Goal: Information Seeking & Learning: Compare options

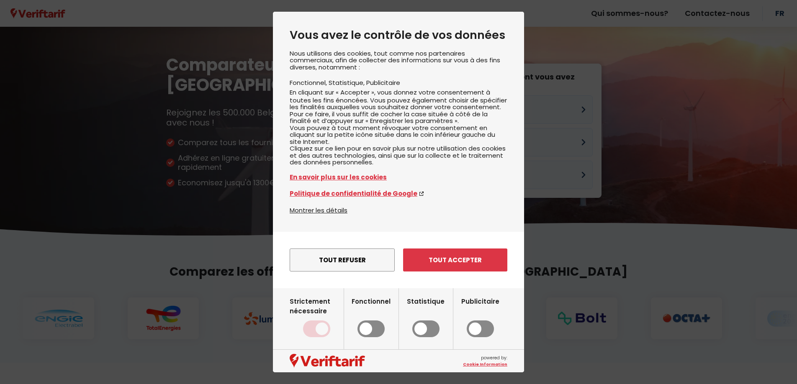
click at [342, 272] on button "Tout refuser" at bounding box center [342, 260] width 105 height 23
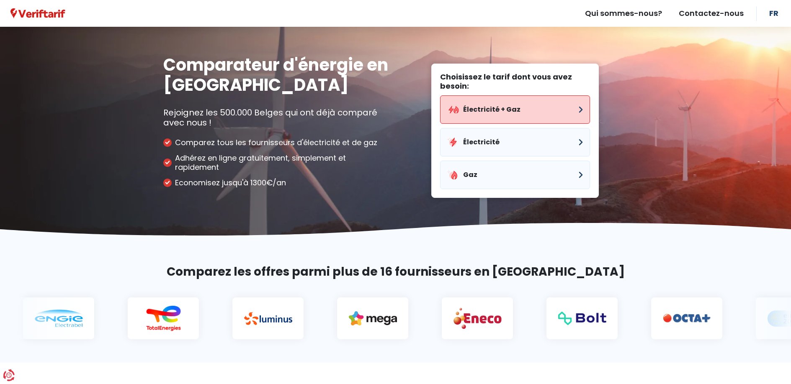
click at [474, 103] on button "Électricité + Gaz" at bounding box center [515, 109] width 150 height 28
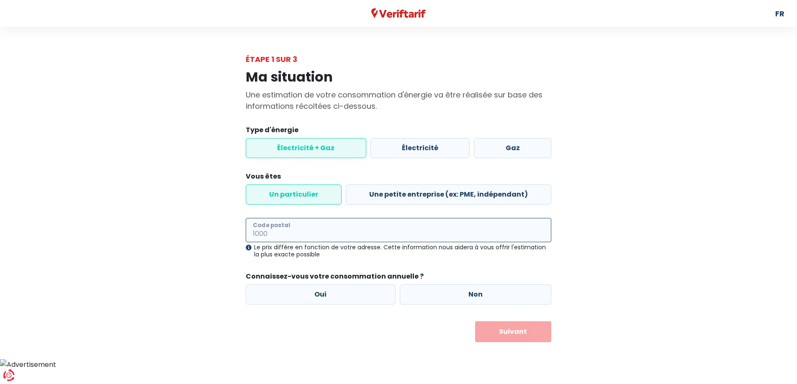
click at [301, 234] on input "Code postal" at bounding box center [399, 230] width 306 height 24
type input "7850"
click at [328, 296] on label "Oui" at bounding box center [321, 295] width 150 height 20
click at [328, 296] on input "Oui" at bounding box center [321, 295] width 150 height 20
radio input "true"
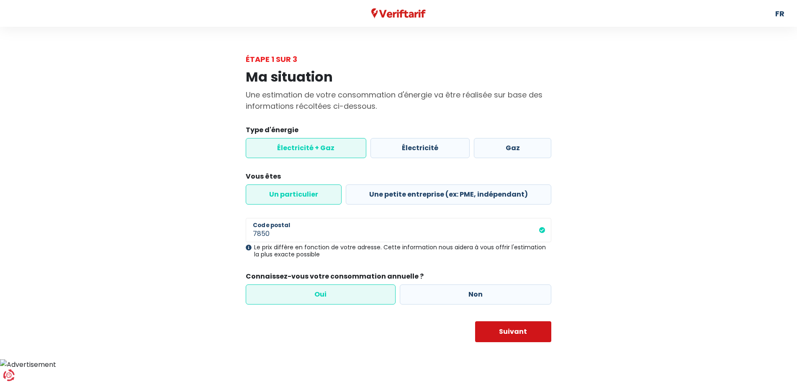
click at [497, 337] on button "Suivant" at bounding box center [513, 332] width 77 height 21
select select
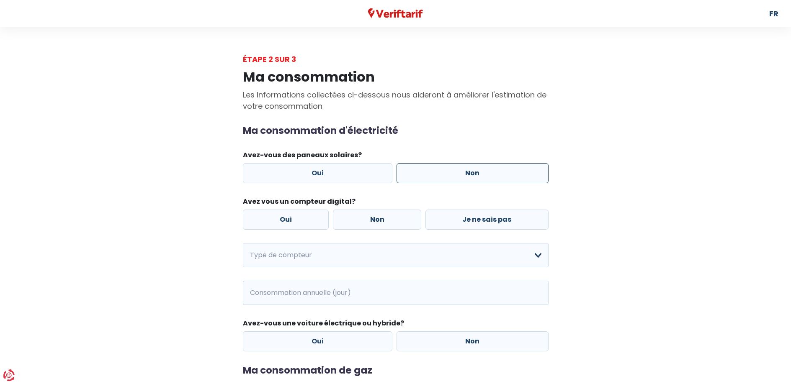
click at [424, 173] on label "Non" at bounding box center [472, 173] width 152 height 20
click at [424, 173] on input "Non" at bounding box center [472, 173] width 152 height 20
radio input "true"
click at [298, 217] on label "Oui" at bounding box center [286, 220] width 86 height 20
click at [298, 217] on input "Oui" at bounding box center [286, 220] width 86 height 20
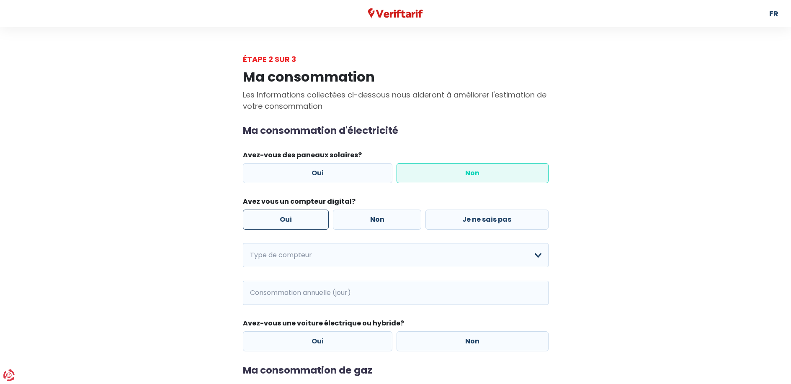
radio input "true"
click at [317, 257] on select "Mono-horaire Bi-horaire Mono-horaire + exclusif nuit Bi-horaire + exclusif nuit…" at bounding box center [396, 255] width 306 height 24
select select "day_night_bi_hourly"
click at [243, 243] on select "Mono-horaire Bi-horaire Mono-horaire + exclusif nuit Bi-horaire + exclusif nuit…" at bounding box center [396, 255] width 306 height 24
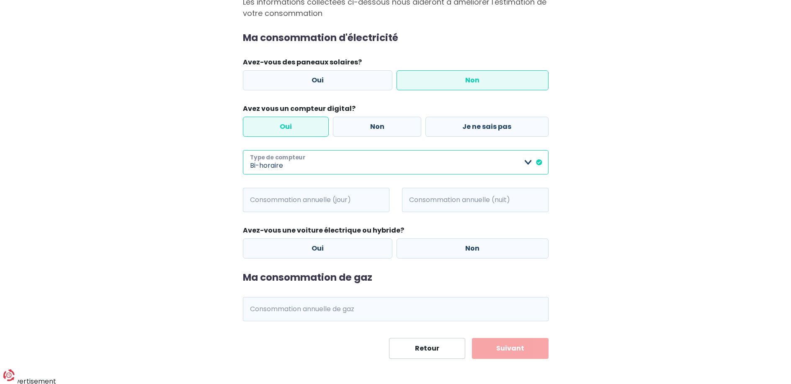
scroll to position [95, 0]
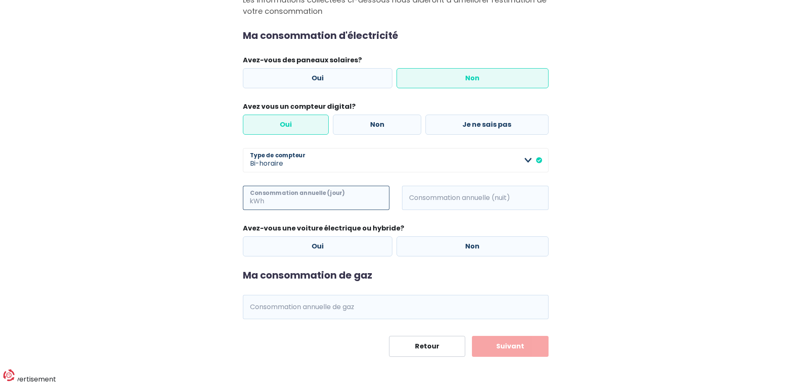
click at [320, 198] on input "Consommation annuelle (jour)" at bounding box center [328, 198] width 124 height 24
type input "411"
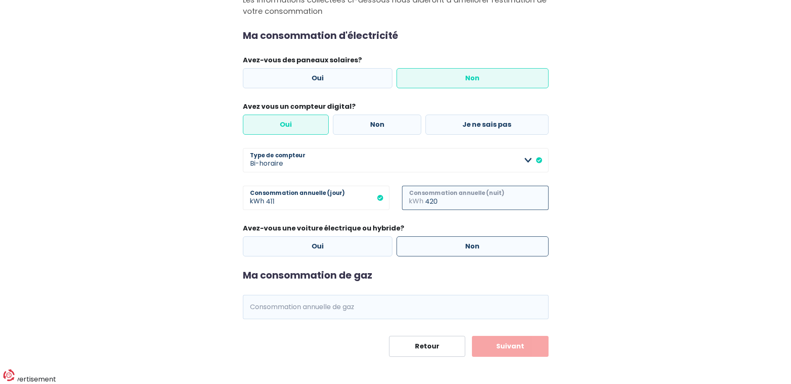
type input "420"
click at [414, 252] on label "Non" at bounding box center [472, 247] width 152 height 20
click at [414, 252] on input "Non" at bounding box center [472, 247] width 152 height 20
radio input "true"
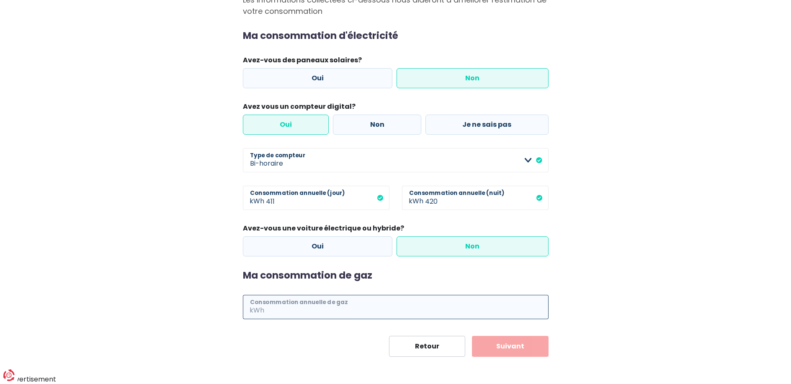
click at [359, 304] on input "Consommation annuelle de gaz" at bounding box center [407, 307] width 283 height 24
type input "1582"
click at [497, 354] on button "Suivant" at bounding box center [510, 346] width 77 height 21
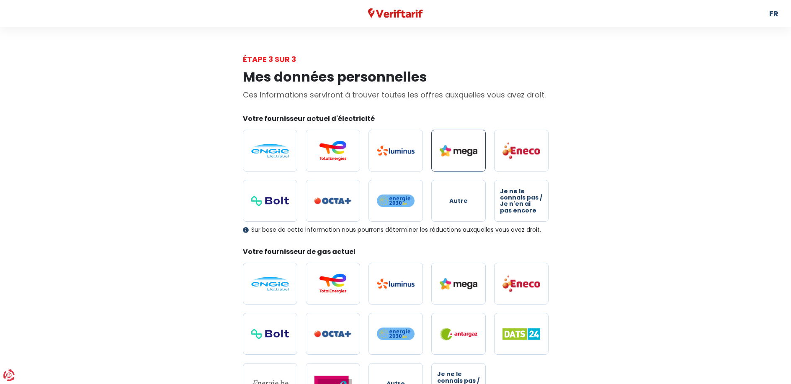
click at [460, 152] on img at bounding box center [459, 150] width 38 height 11
click at [460, 152] on input "radio" at bounding box center [458, 151] width 54 height 42
radio input "true"
click at [464, 287] on img at bounding box center [459, 283] width 38 height 11
click at [464, 287] on input "radio" at bounding box center [458, 284] width 54 height 42
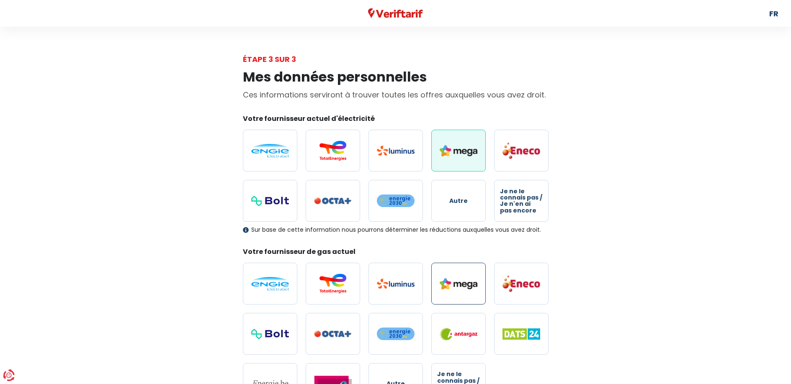
radio input "true"
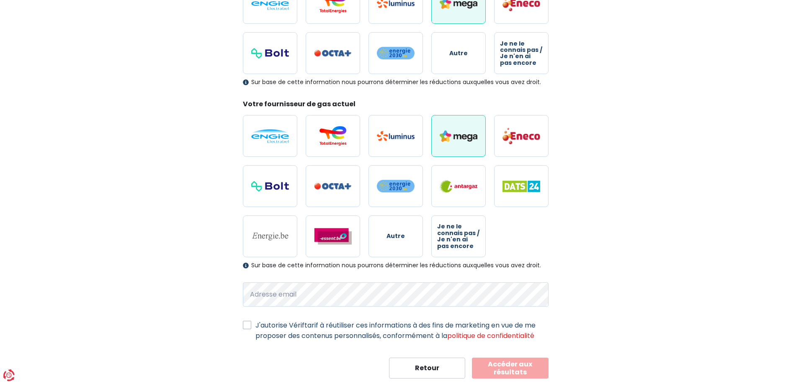
scroll to position [170, 0]
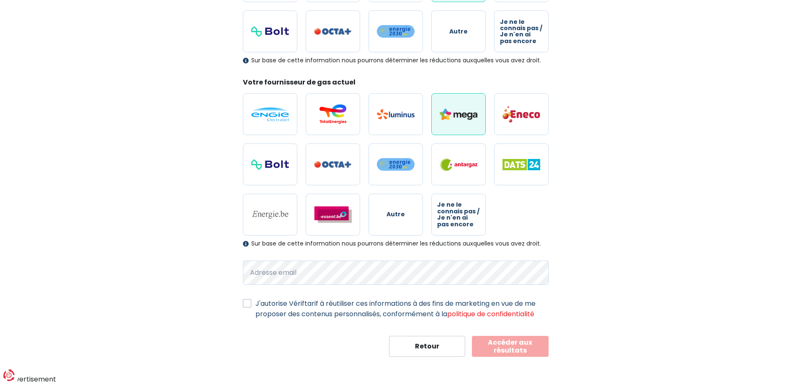
click at [494, 345] on button "Accéder aux résultats" at bounding box center [510, 346] width 77 height 21
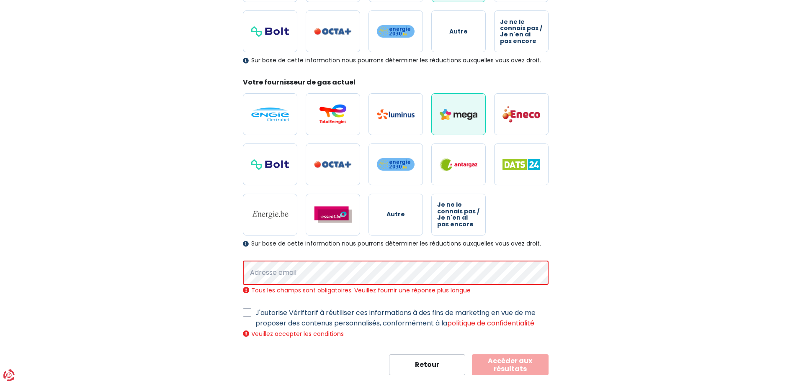
scroll to position [188, 0]
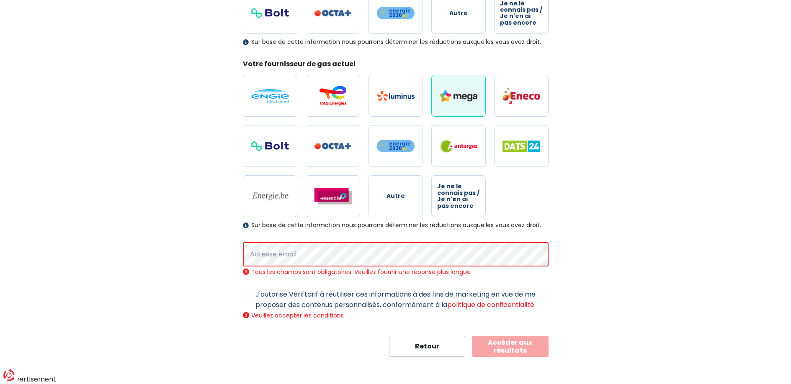
click at [269, 293] on label "J'autorise Vériftarif à réutiliser ces informations à des fins de marketing en …" at bounding box center [401, 299] width 293 height 21
click at [251, 293] on input "J'autorise Vériftarif à réutiliser ces informations à des fins de marketing en …" at bounding box center [247, 293] width 8 height 8
checkbox input "true"
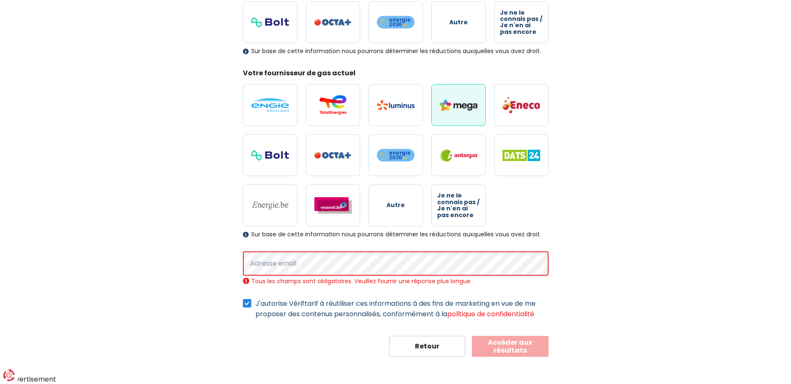
click at [512, 350] on button "Accéder aux résultats" at bounding box center [510, 346] width 77 height 21
click at [503, 346] on button "Accéder aux résultats" at bounding box center [510, 346] width 77 height 21
